Goal: Information Seeking & Learning: Learn about a topic

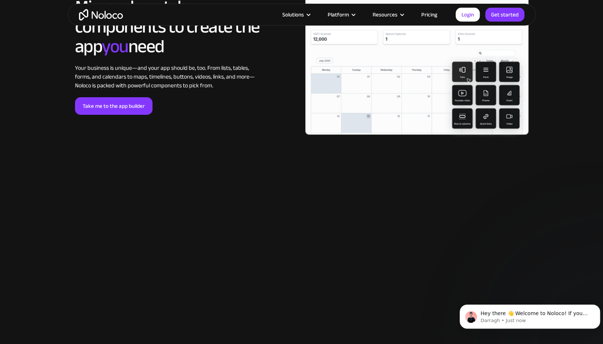
scroll to position [1644, 0]
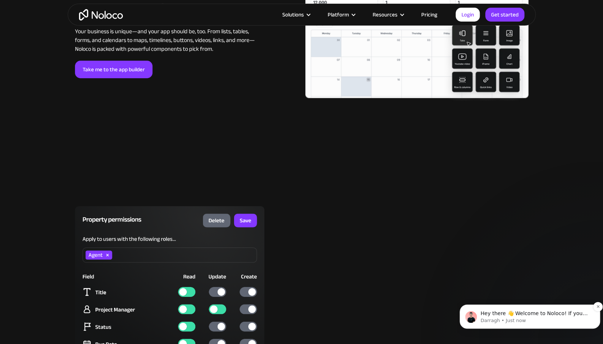
click at [545, 314] on p "Hey there 👋 Welcome to Noloco! If you have any questions, just reply to this me…" at bounding box center [535, 313] width 110 height 7
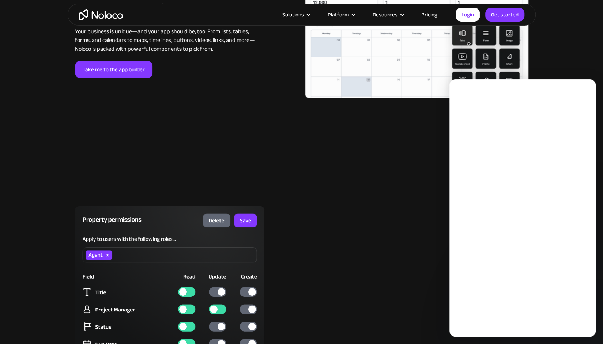
scroll to position [0, 0]
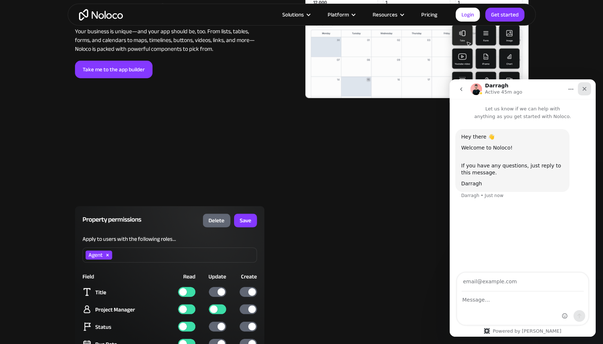
click at [581, 92] on div "Close" at bounding box center [583, 88] width 13 height 13
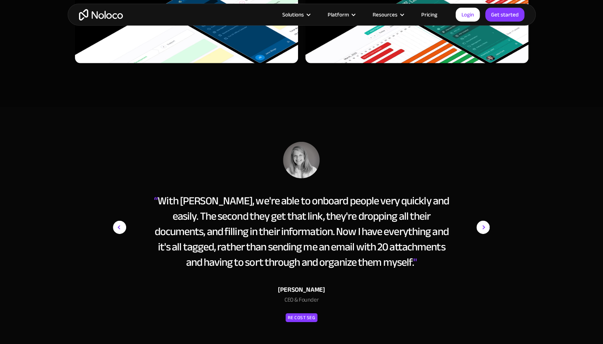
scroll to position [3179, 0]
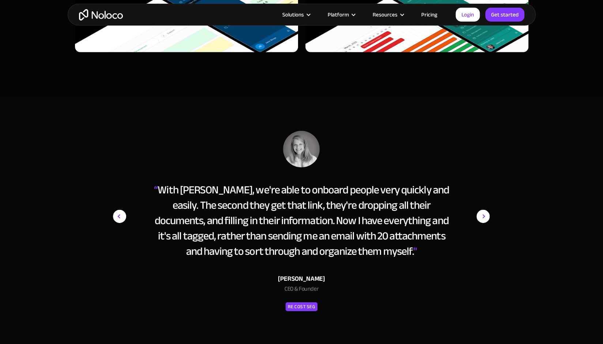
click at [486, 216] on img "next slide" at bounding box center [482, 216] width 13 height 171
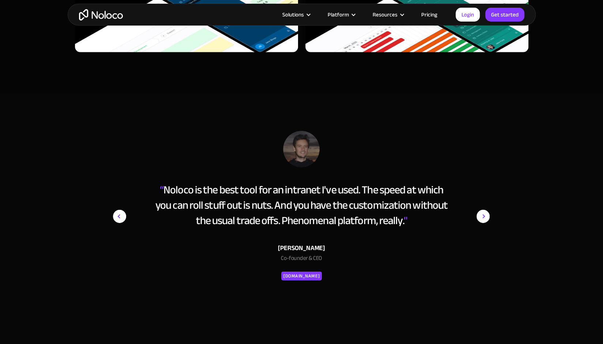
click at [486, 216] on img "next slide" at bounding box center [482, 216] width 13 height 171
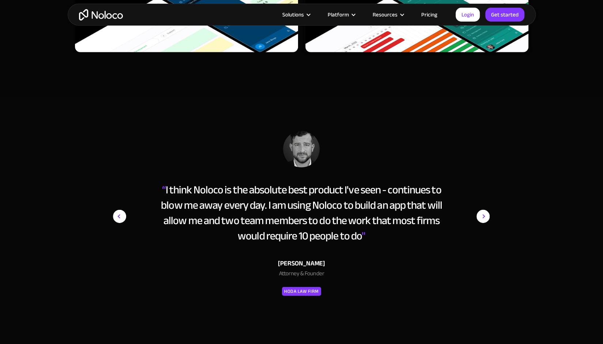
click at [486, 216] on img "next slide" at bounding box center [482, 216] width 13 height 171
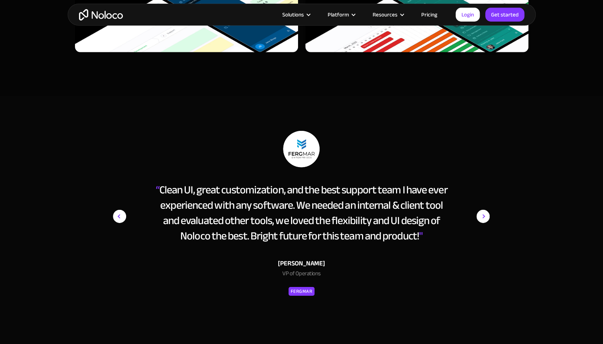
click at [480, 216] on img "next slide" at bounding box center [482, 216] width 13 height 171
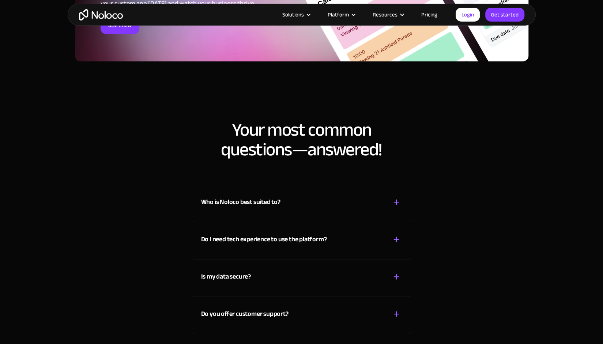
scroll to position [3727, 0]
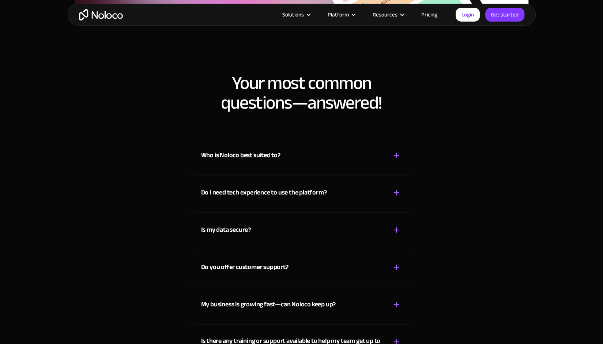
click at [378, 158] on div "Who is Noloco best suited to? + -" at bounding box center [301, 151] width 201 height 26
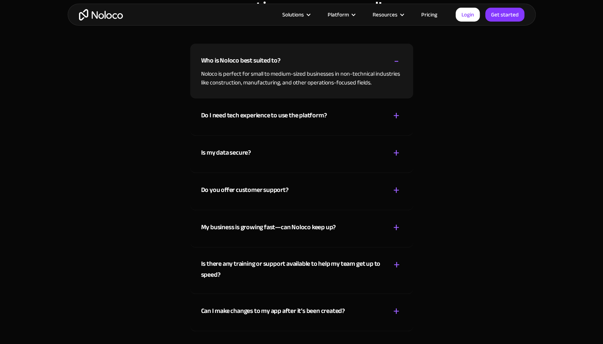
scroll to position [3837, 0]
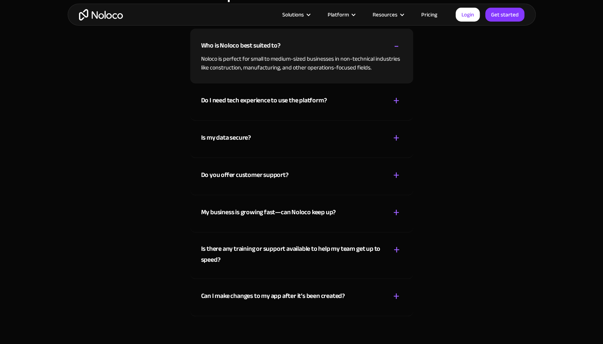
click at [367, 138] on div "Is my data secure? + -" at bounding box center [301, 134] width 201 height 26
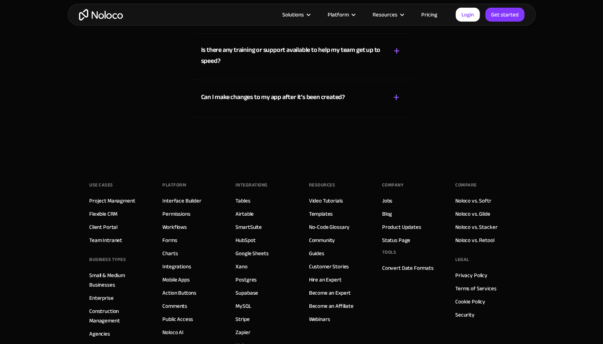
scroll to position [4056, 0]
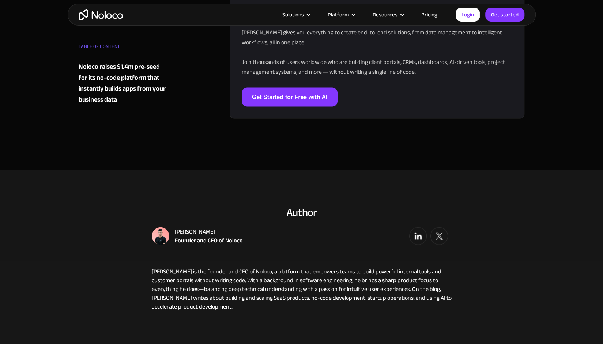
scroll to position [987, 0]
